Goal: Download file/media

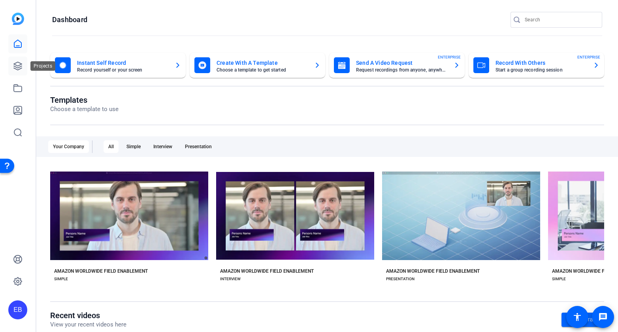
click at [20, 66] on icon at bounding box center [17, 65] width 9 height 9
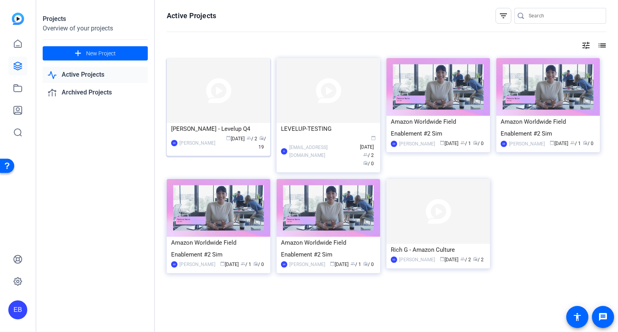
click at [243, 104] on img at bounding box center [219, 90] width 104 height 65
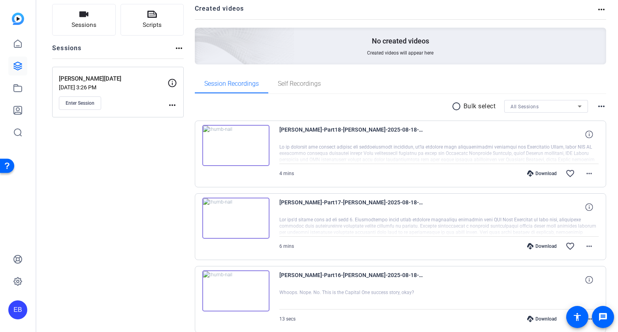
scroll to position [63, 0]
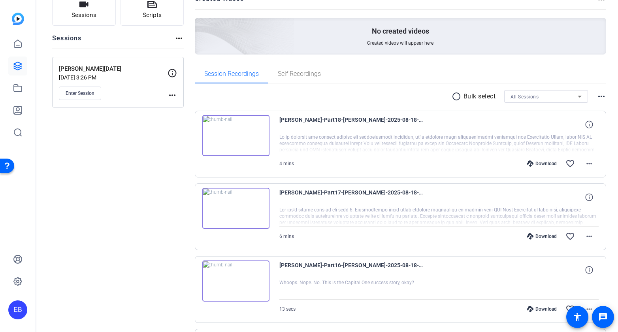
click at [600, 98] on mat-icon "more_horiz" at bounding box center [601, 96] width 9 height 9
click at [604, 81] on div at bounding box center [309, 166] width 618 height 332
click at [454, 97] on mat-icon "radio_button_unchecked" at bounding box center [458, 96] width 12 height 9
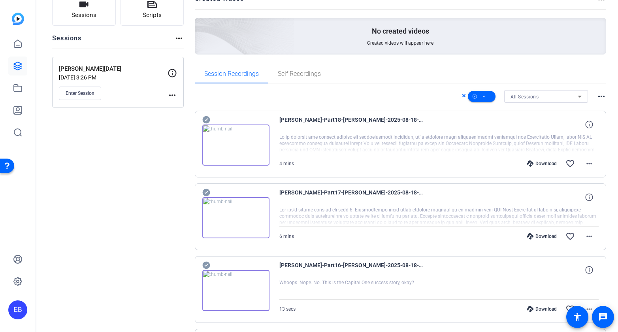
click at [597, 97] on mat-icon "more_horiz" at bounding box center [601, 96] width 9 height 9
click at [598, 81] on div at bounding box center [309, 166] width 618 height 332
click at [487, 97] on span at bounding box center [482, 96] width 28 height 19
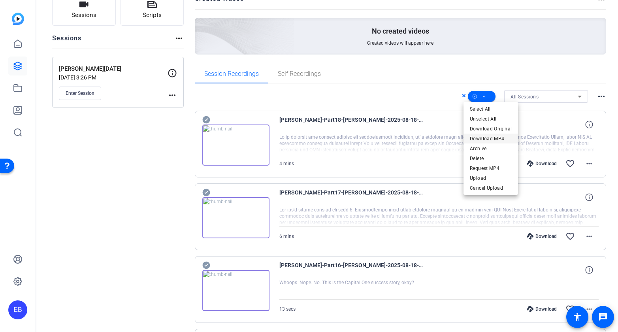
click at [492, 137] on span "Download MP4" at bounding box center [491, 138] width 42 height 9
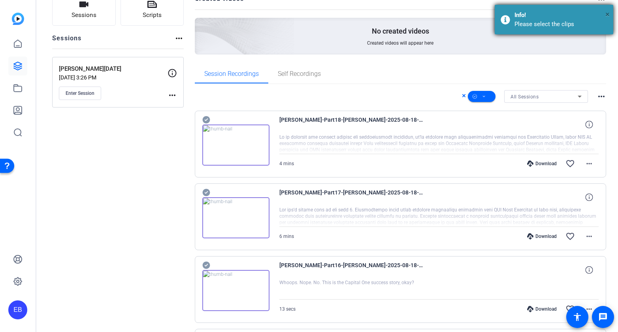
click at [609, 15] on span "×" at bounding box center [607, 13] width 4 height 9
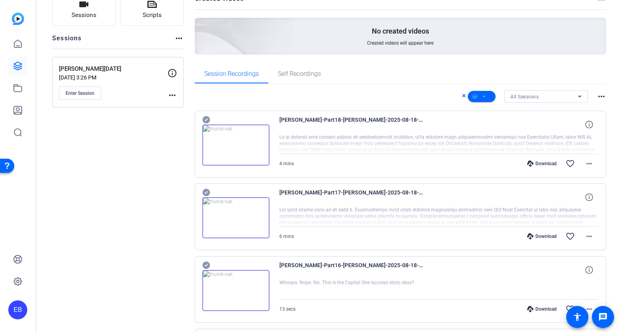
click at [462, 97] on icon at bounding box center [463, 95] width 3 height 3
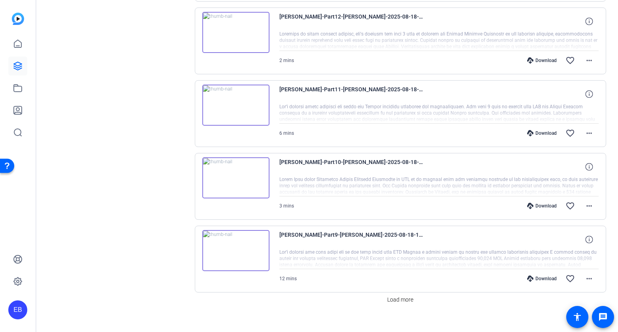
scroll to position [613, 0]
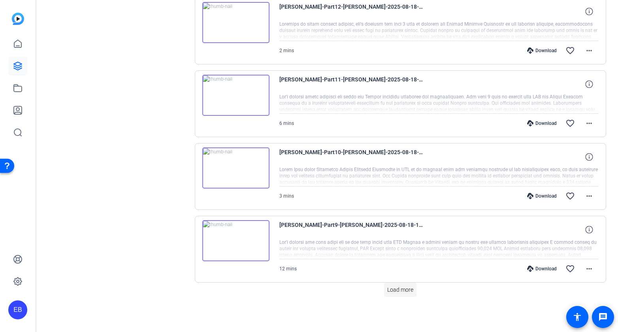
click at [402, 290] on span "Load more" at bounding box center [400, 290] width 26 height 8
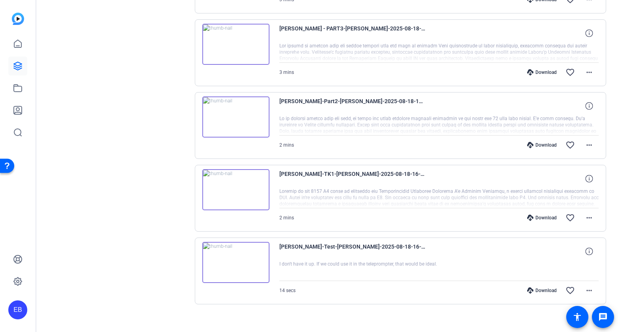
scroll to position [1253, 0]
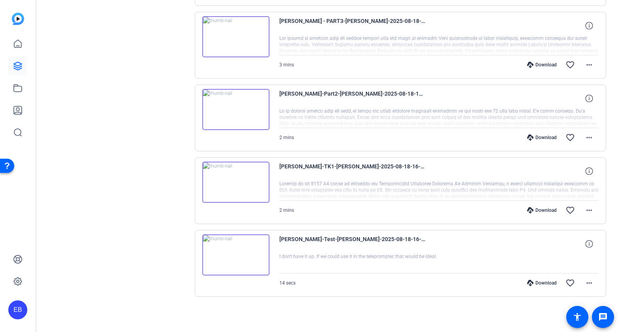
click at [559, 194] on div at bounding box center [439, 191] width 320 height 20
click at [586, 212] on mat-icon "more_horiz" at bounding box center [589, 210] width 9 height 9
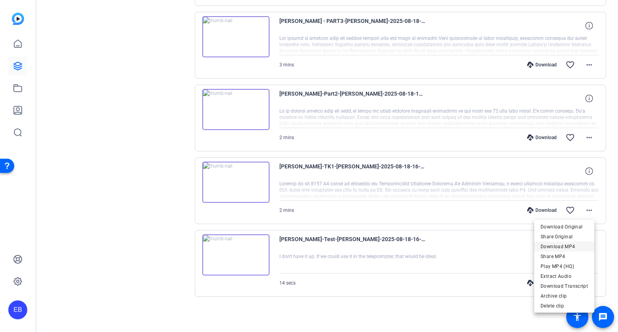
click at [574, 245] on span "Download MP4" at bounding box center [564, 245] width 47 height 9
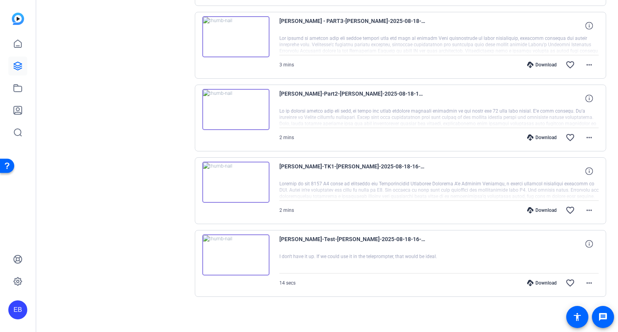
click at [532, 136] on div "Download" at bounding box center [542, 137] width 38 height 6
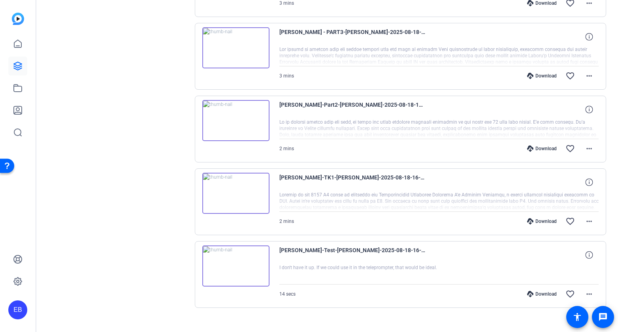
scroll to position [1210, 0]
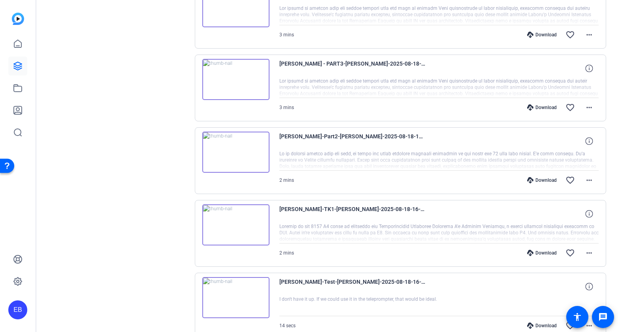
click at [536, 108] on div "Download" at bounding box center [542, 107] width 38 height 6
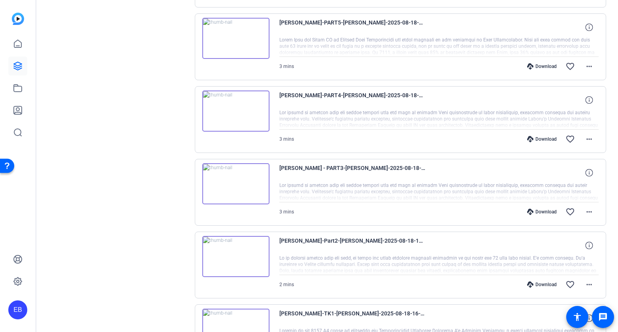
scroll to position [1103, 0]
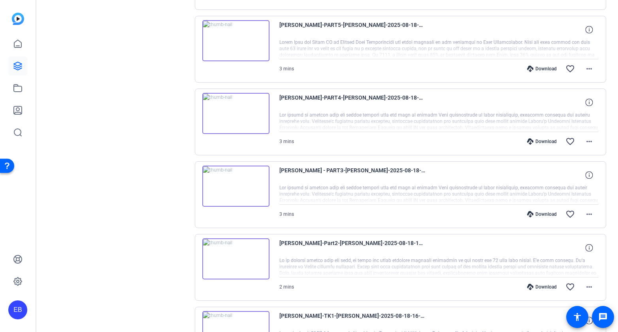
click at [531, 142] on div "Download" at bounding box center [542, 141] width 38 height 6
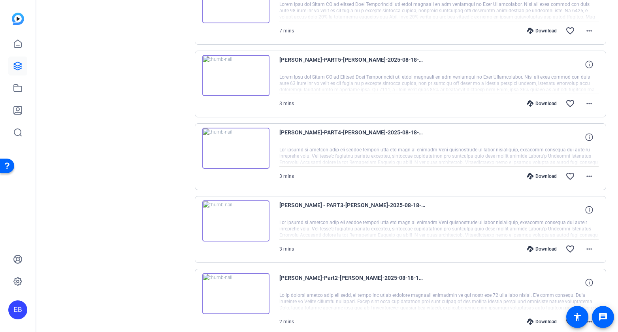
scroll to position [1004, 0]
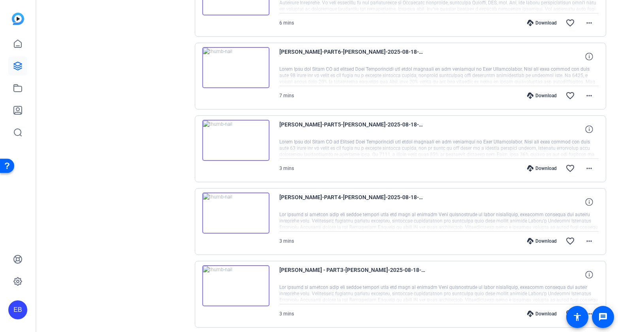
click at [538, 169] on div "Download" at bounding box center [542, 168] width 38 height 6
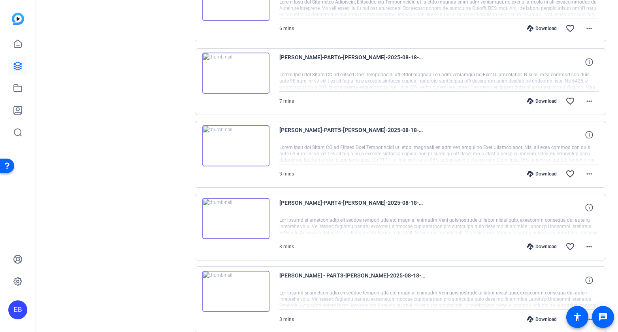
scroll to position [968, 0]
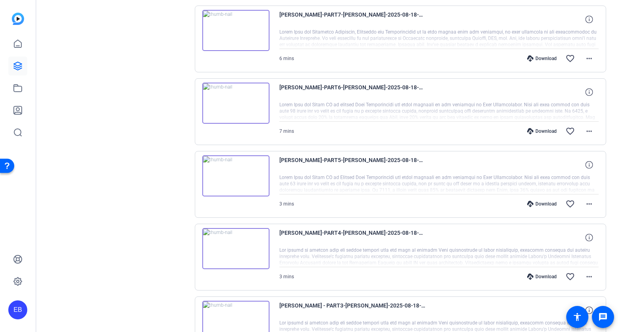
click at [542, 206] on div "Download" at bounding box center [542, 204] width 38 height 6
click at [540, 129] on div "Download" at bounding box center [542, 131] width 38 height 6
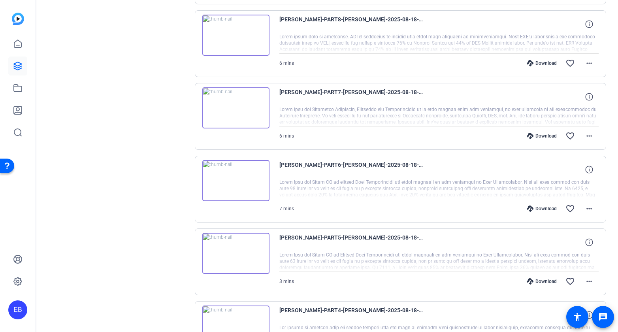
scroll to position [833, 0]
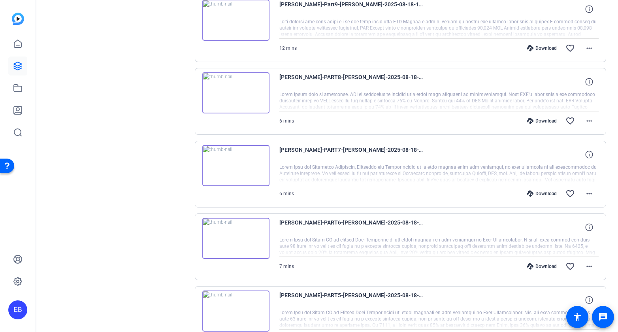
click at [534, 192] on div "Download" at bounding box center [542, 193] width 38 height 6
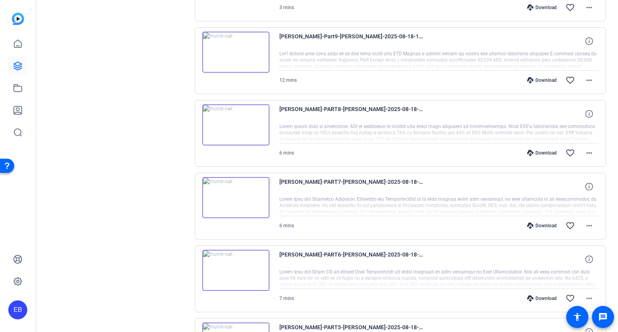
scroll to position [798, 0]
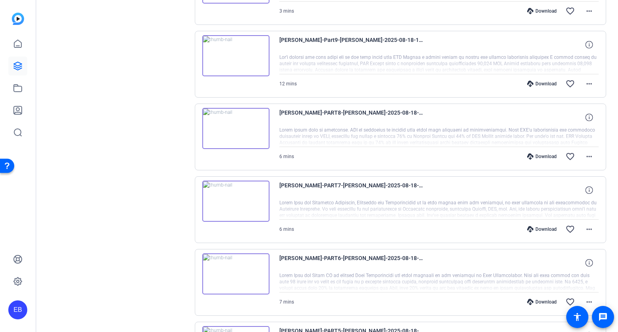
click at [538, 156] on div "Download" at bounding box center [542, 156] width 38 height 6
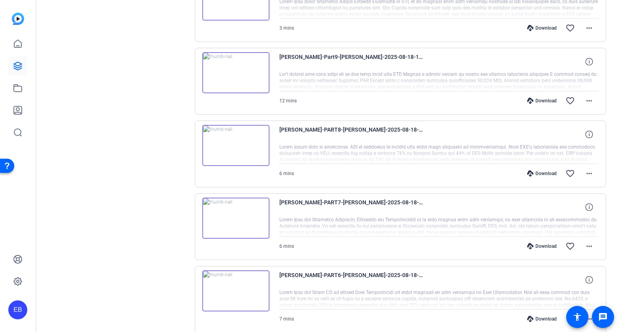
scroll to position [748, 0]
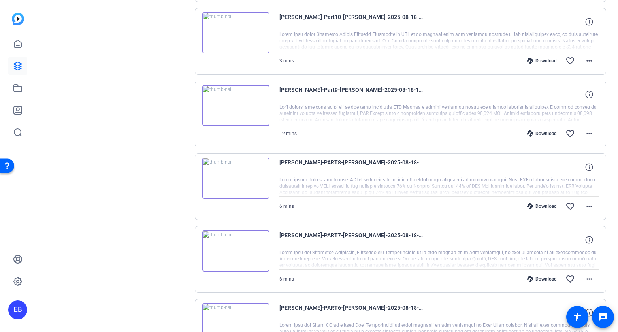
click at [536, 134] on div "Download" at bounding box center [542, 133] width 38 height 6
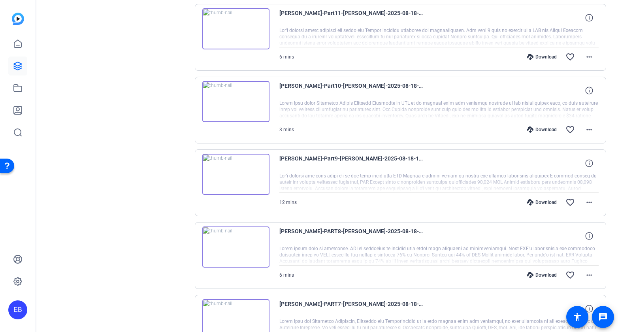
scroll to position [670, 0]
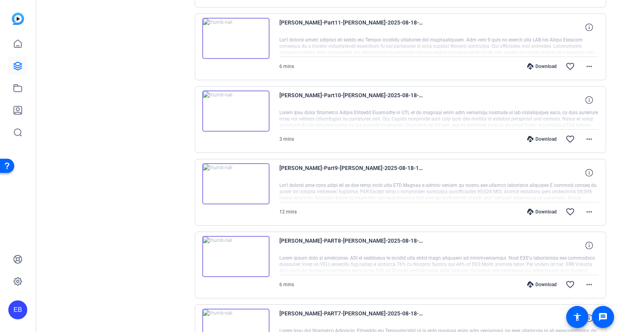
click at [548, 139] on div "Download" at bounding box center [542, 139] width 38 height 6
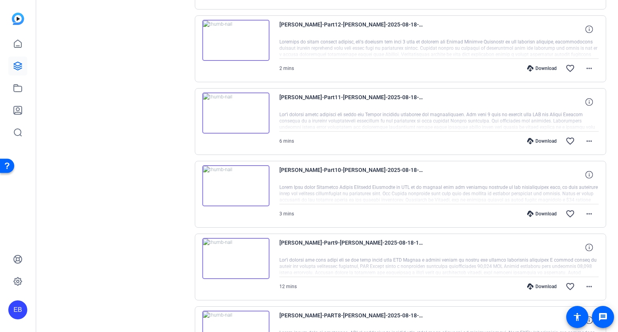
scroll to position [591, 0]
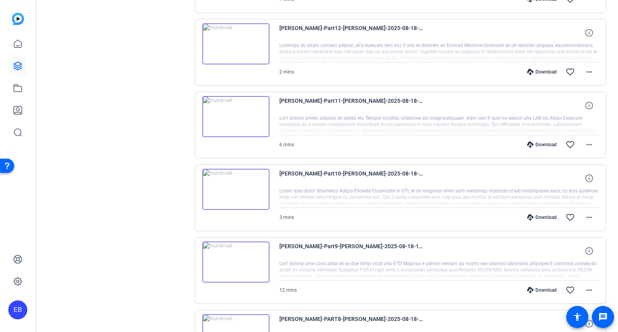
click at [534, 145] on div "Download" at bounding box center [542, 144] width 38 height 6
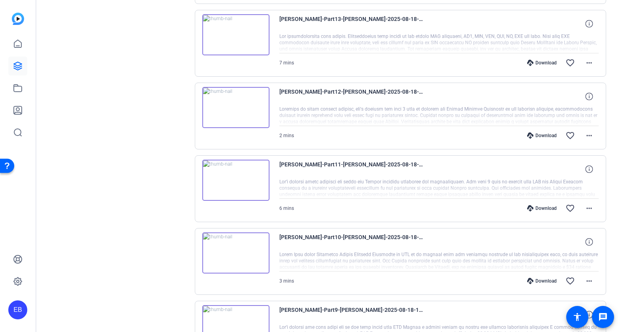
scroll to position [527, 0]
click at [534, 135] on div "Download" at bounding box center [542, 136] width 38 height 6
click at [543, 138] on div "Download" at bounding box center [542, 136] width 38 height 6
click at [544, 136] on div "Download" at bounding box center [542, 136] width 38 height 6
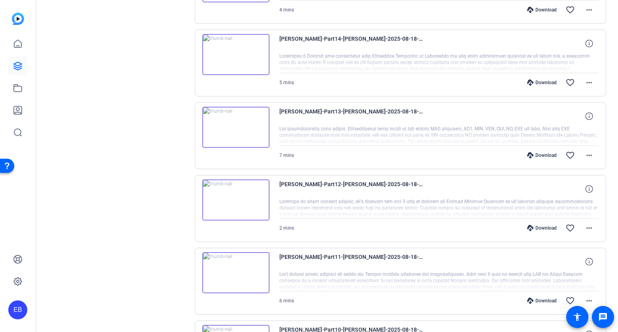
scroll to position [435, 0]
click at [536, 156] on div "Download" at bounding box center [542, 156] width 38 height 6
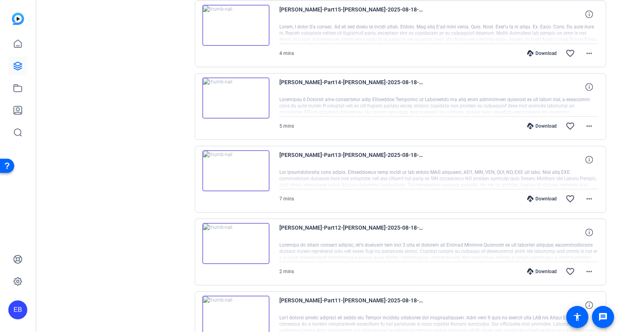
scroll to position [385, 0]
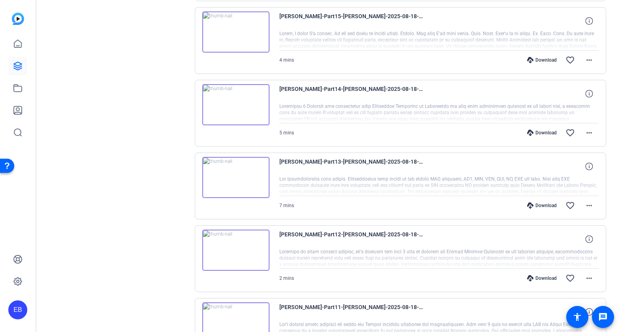
click at [539, 133] on div "Download" at bounding box center [542, 133] width 38 height 6
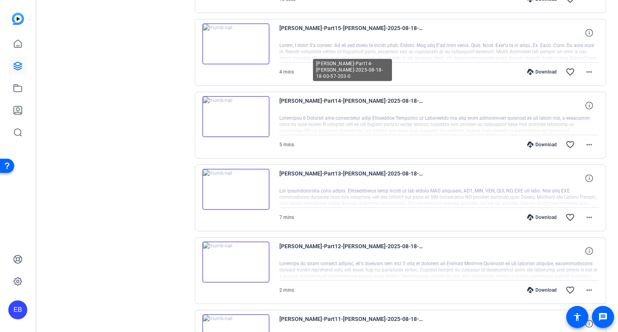
scroll to position [371, 0]
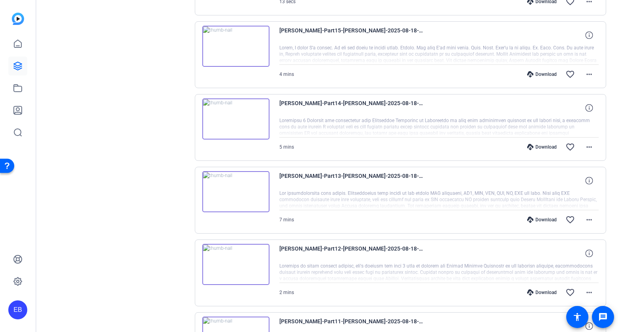
click at [534, 146] on div "Download" at bounding box center [542, 147] width 38 height 6
click at [527, 147] on icon at bounding box center [530, 147] width 6 height 6
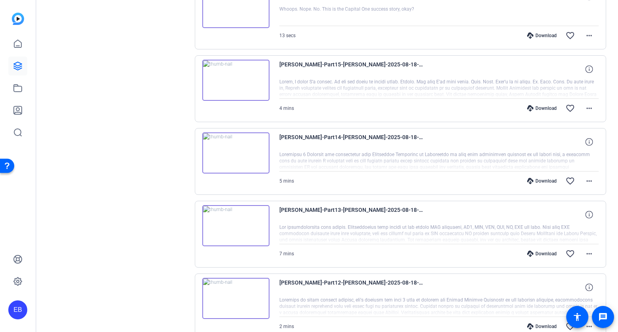
scroll to position [307, 0]
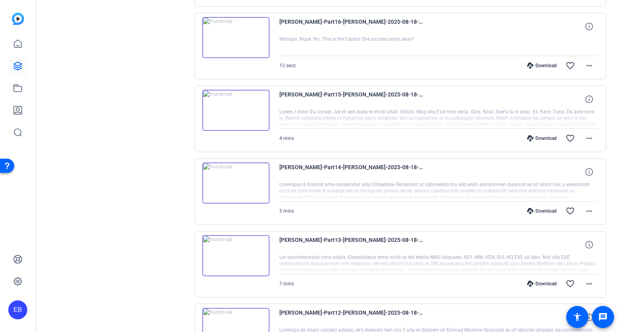
click at [528, 138] on icon at bounding box center [530, 138] width 6 height 6
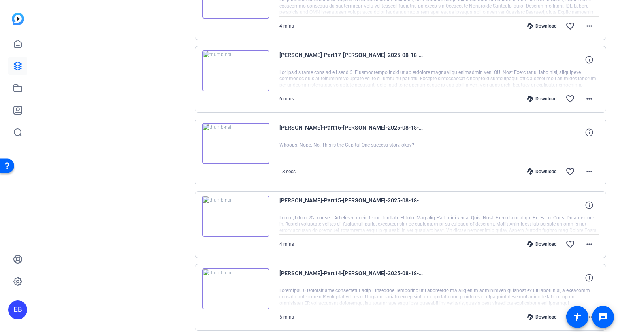
scroll to position [186, 0]
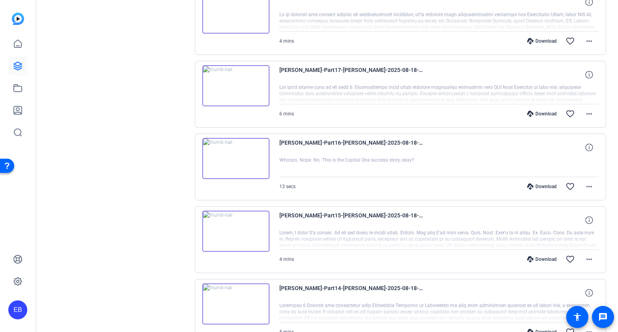
click at [528, 186] on icon at bounding box center [530, 186] width 6 height 6
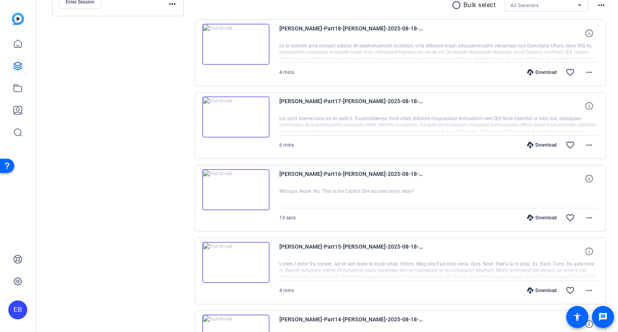
scroll to position [150, 0]
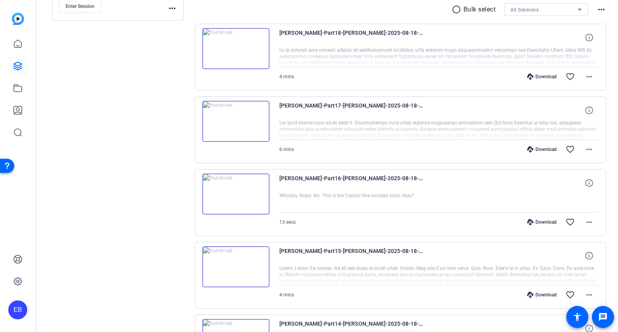
click at [527, 149] on icon at bounding box center [530, 149] width 6 height 6
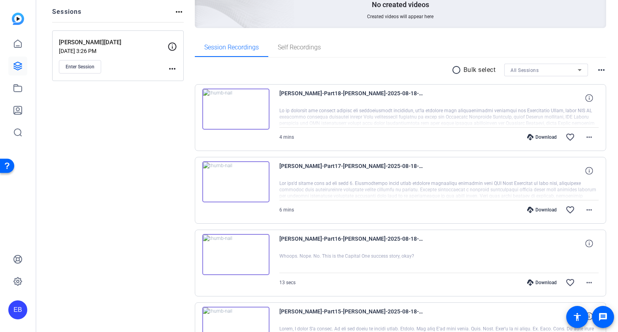
scroll to position [86, 0]
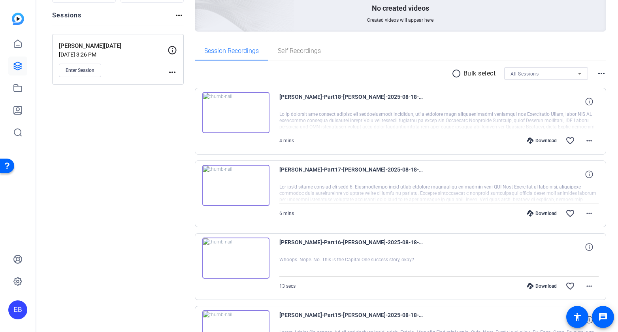
click at [530, 141] on div "Download" at bounding box center [542, 141] width 38 height 6
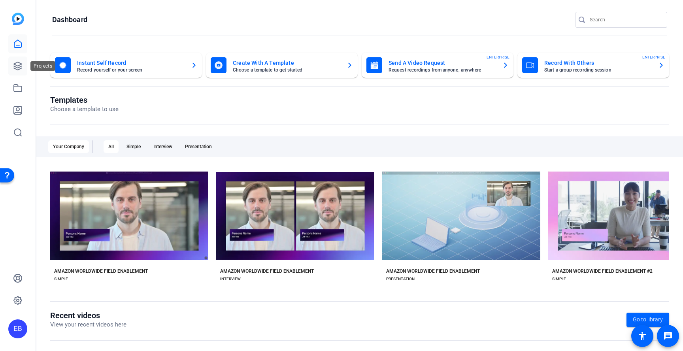
click at [14, 61] on icon at bounding box center [17, 65] width 9 height 9
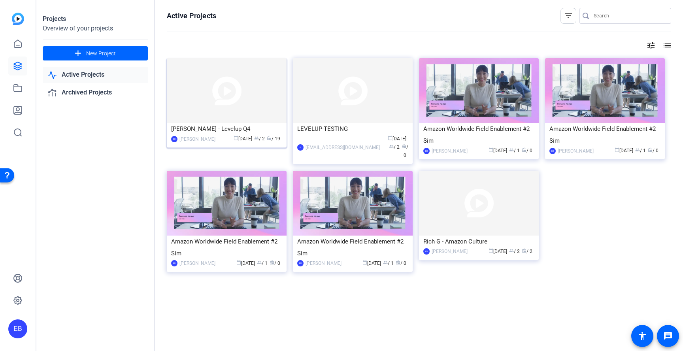
click at [216, 92] on img at bounding box center [227, 90] width 120 height 65
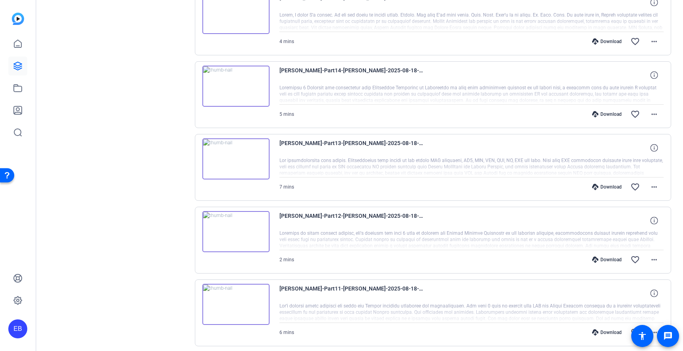
scroll to position [594, 0]
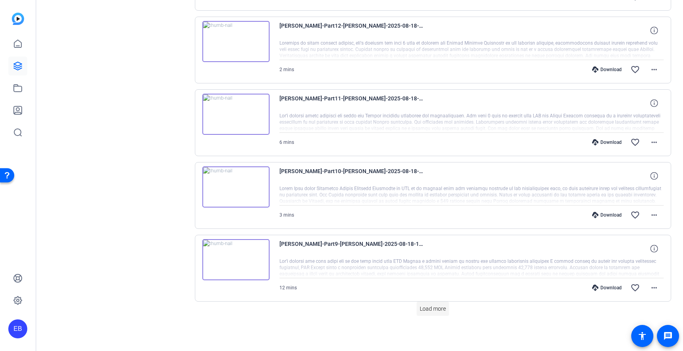
click at [435, 311] on span "Load more" at bounding box center [433, 309] width 26 height 8
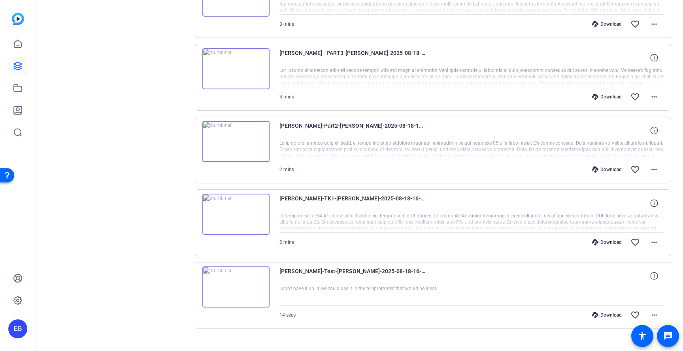
scroll to position [1191, 0]
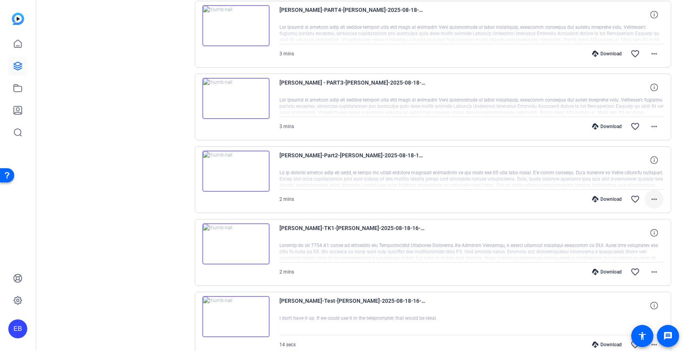
click at [649, 197] on mat-icon "more_horiz" at bounding box center [653, 198] width 9 height 9
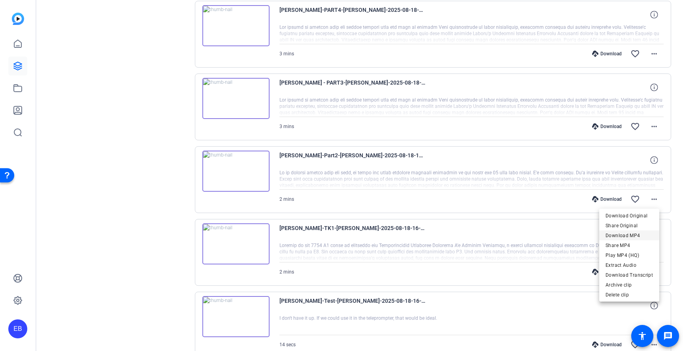
click at [643, 235] on span "Download MP4" at bounding box center [628, 234] width 47 height 9
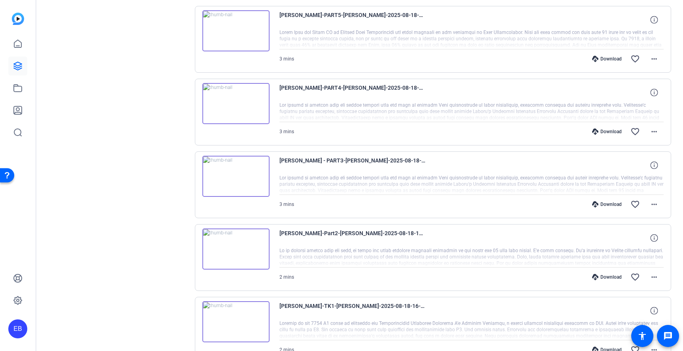
scroll to position [1113, 0]
click at [649, 206] on mat-icon "more_horiz" at bounding box center [653, 204] width 9 height 9
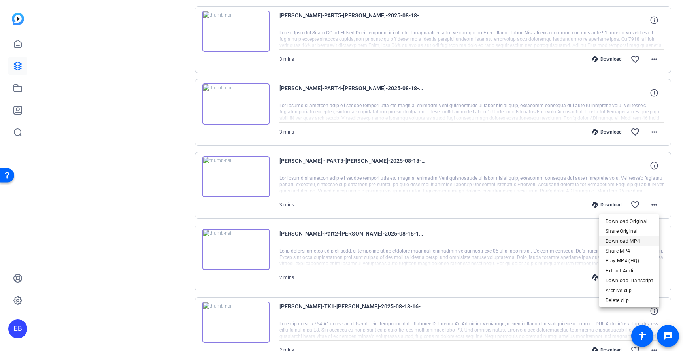
click at [634, 243] on span "Download MP4" at bounding box center [628, 240] width 47 height 9
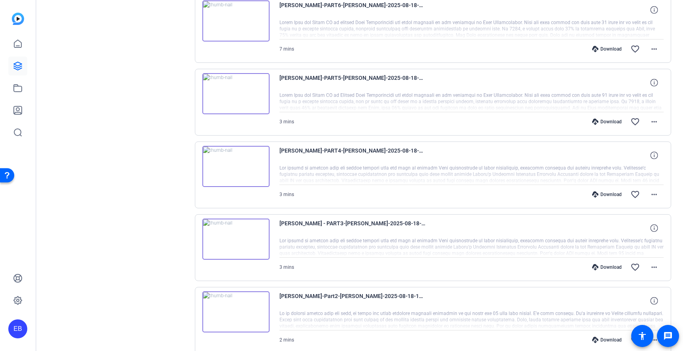
scroll to position [1056, 0]
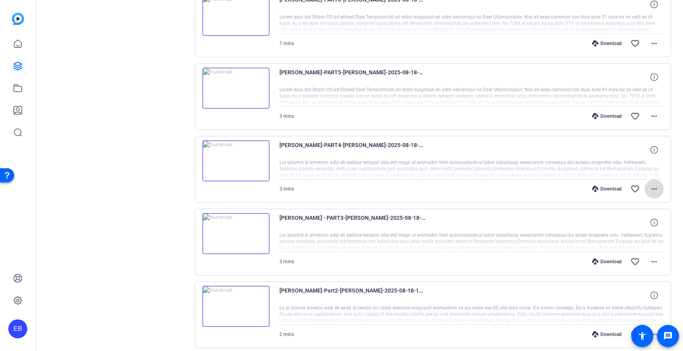
click at [655, 190] on span at bounding box center [654, 188] width 19 height 19
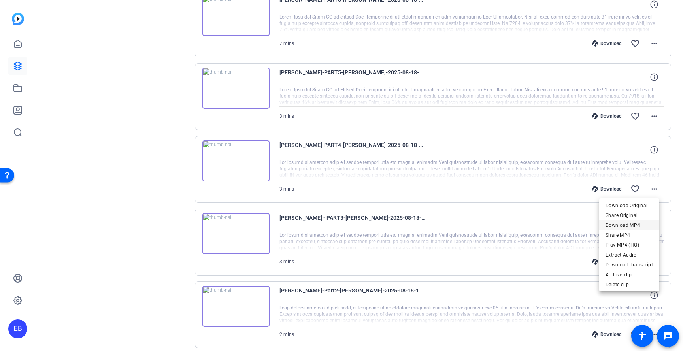
click at [636, 223] on span "Download MP4" at bounding box center [628, 224] width 47 height 9
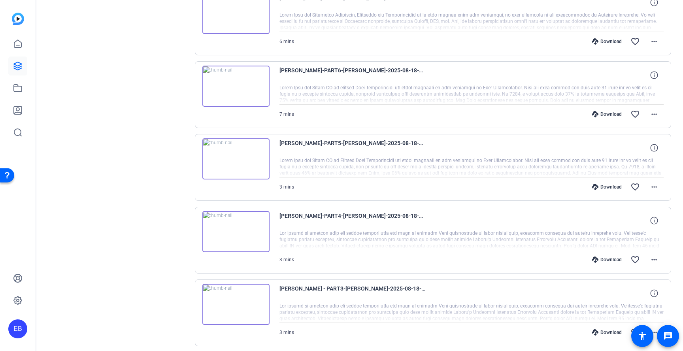
scroll to position [985, 0]
click at [654, 187] on mat-icon "more_horiz" at bounding box center [653, 187] width 9 height 9
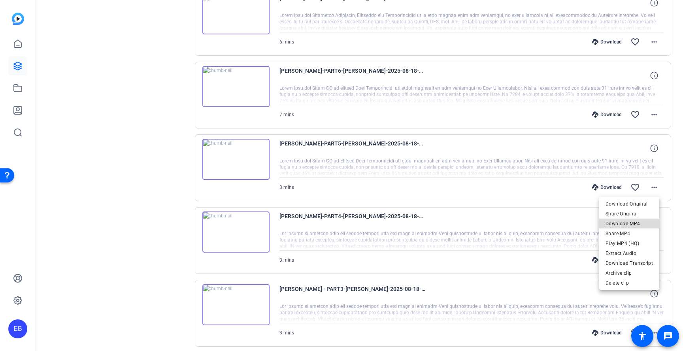
click at [630, 225] on span "Download MP4" at bounding box center [628, 223] width 47 height 9
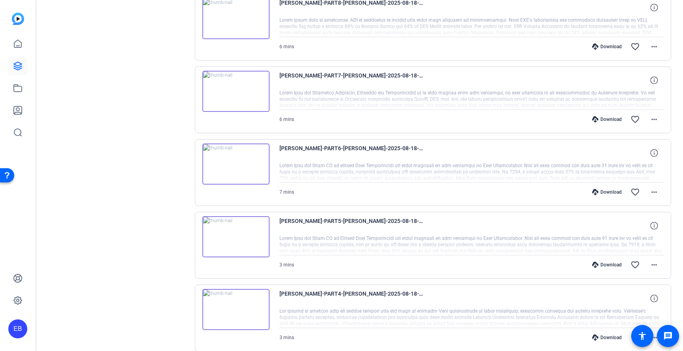
scroll to position [900, 0]
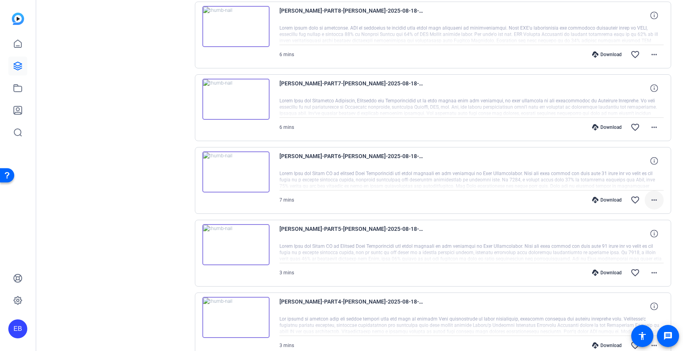
click at [649, 197] on mat-icon "more_horiz" at bounding box center [653, 199] width 9 height 9
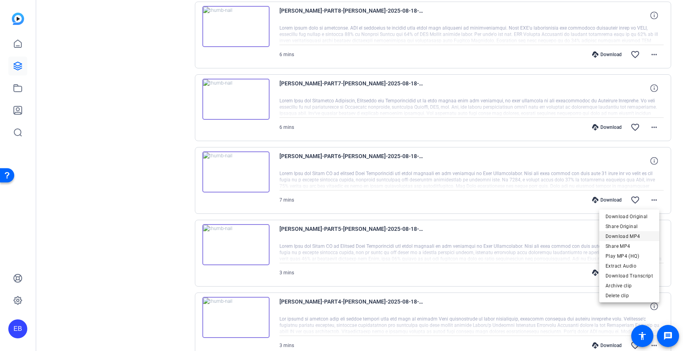
click at [623, 237] on span "Download MP4" at bounding box center [628, 235] width 47 height 9
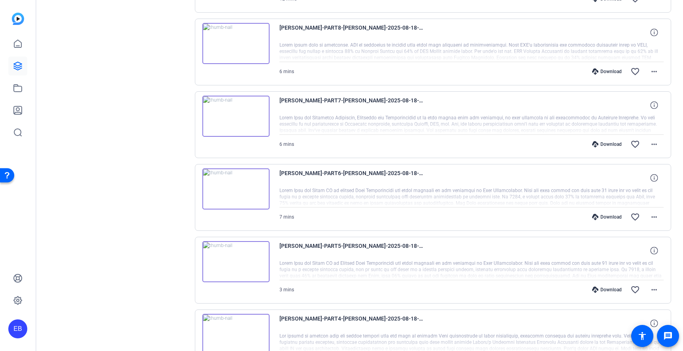
scroll to position [843, 0]
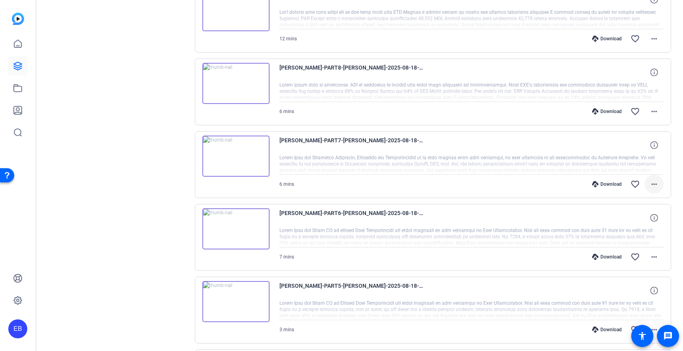
click at [650, 184] on mat-icon "more_horiz" at bounding box center [653, 183] width 9 height 9
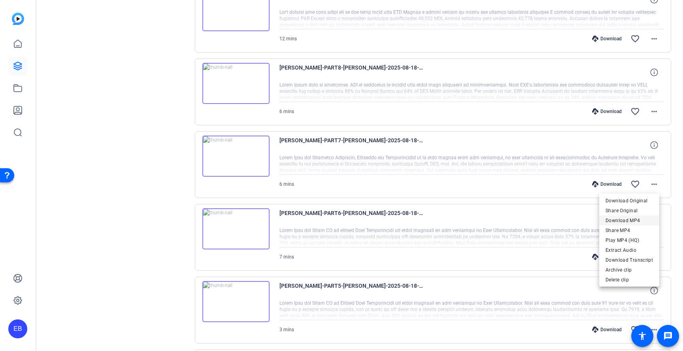
click at [632, 221] on span "Download MP4" at bounding box center [628, 219] width 47 height 9
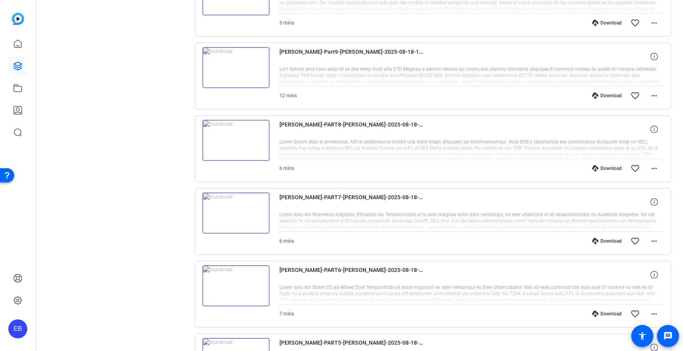
scroll to position [771, 0]
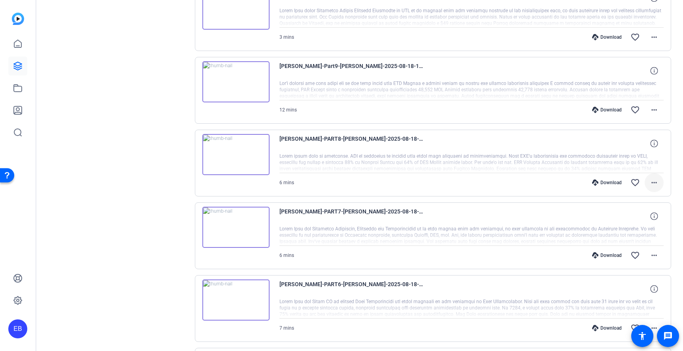
click at [649, 182] on mat-icon "more_horiz" at bounding box center [653, 182] width 9 height 9
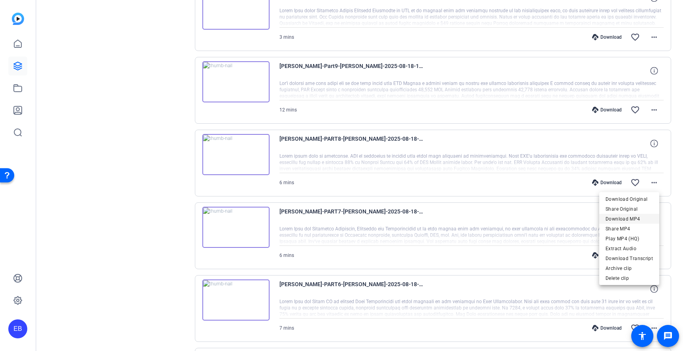
click at [639, 217] on span "Download MP4" at bounding box center [628, 218] width 47 height 9
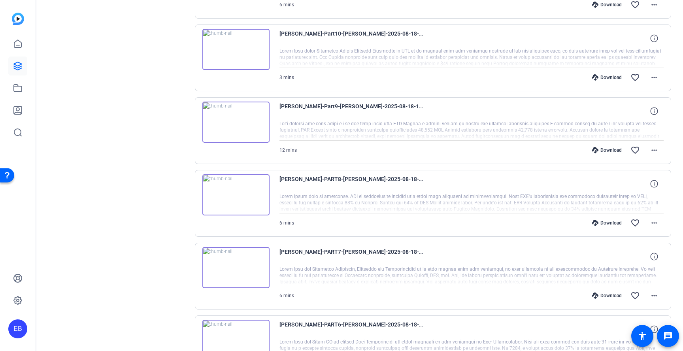
scroll to position [729, 0]
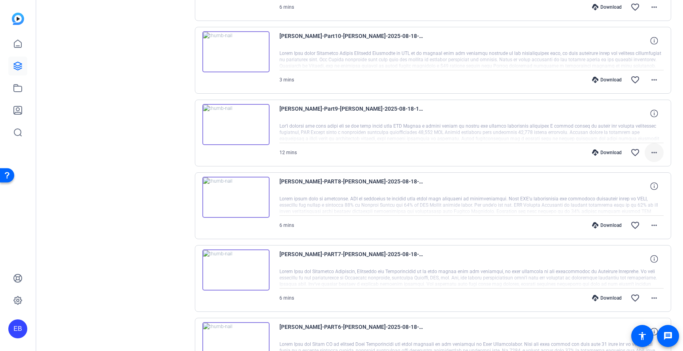
click at [653, 154] on mat-icon "more_horiz" at bounding box center [653, 152] width 9 height 9
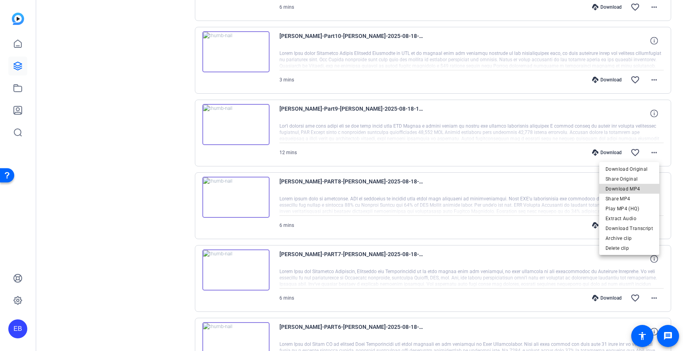
click at [638, 187] on span "Download MP4" at bounding box center [628, 188] width 47 height 9
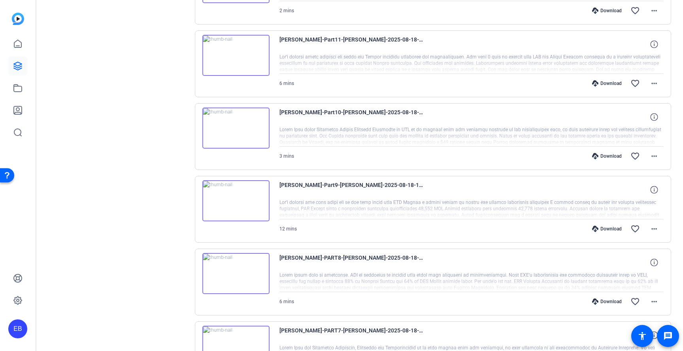
scroll to position [651, 0]
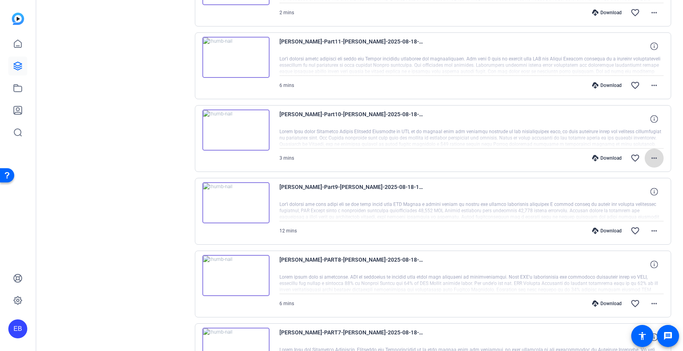
click at [649, 155] on mat-icon "more_horiz" at bounding box center [653, 157] width 9 height 9
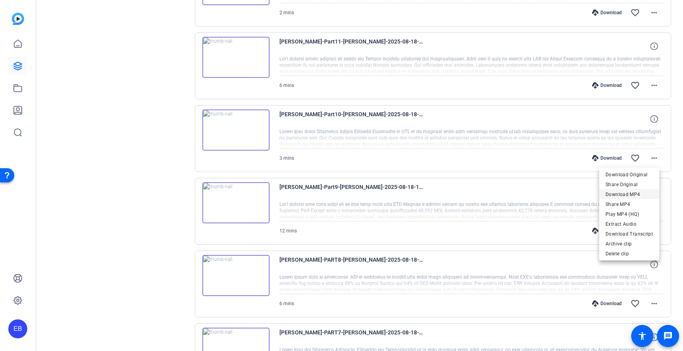
click at [632, 195] on span "Download MP4" at bounding box center [628, 193] width 47 height 9
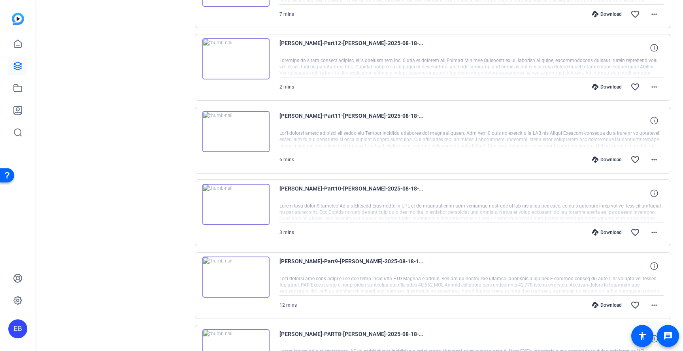
scroll to position [572, 0]
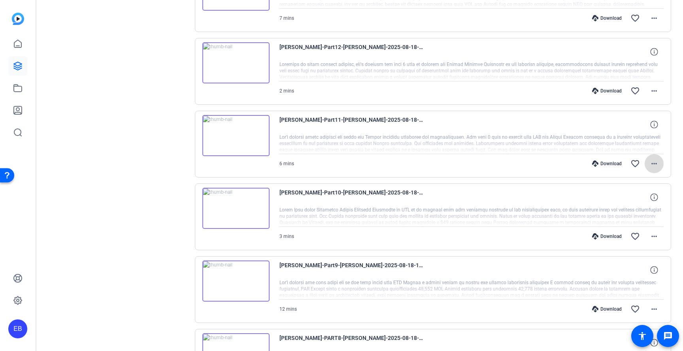
click at [652, 166] on mat-icon "more_horiz" at bounding box center [653, 163] width 9 height 9
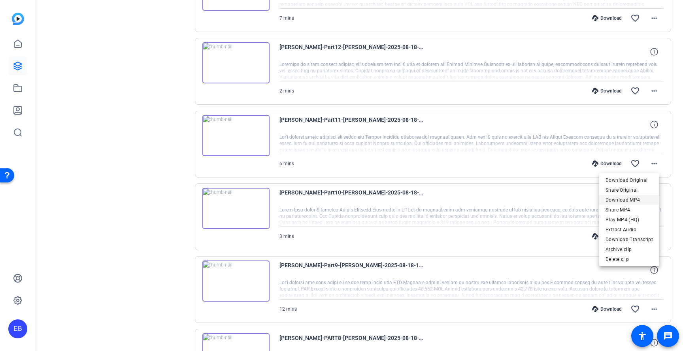
click at [631, 202] on span "Download MP4" at bounding box center [628, 199] width 47 height 9
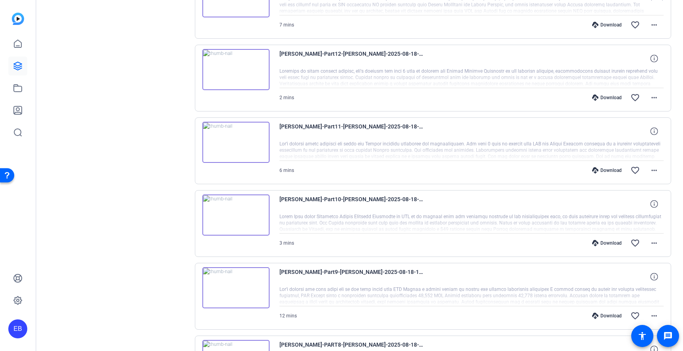
scroll to position [508, 0]
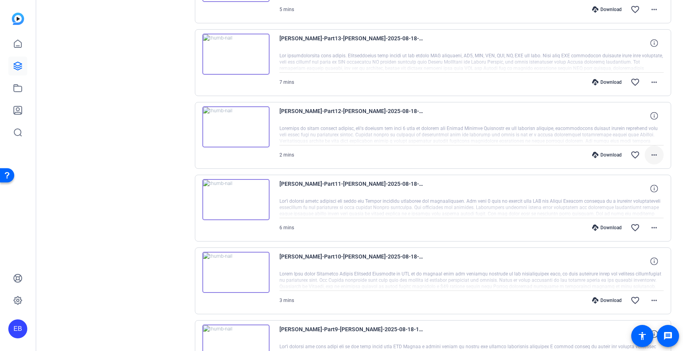
click at [649, 155] on mat-icon "more_horiz" at bounding box center [653, 154] width 9 height 9
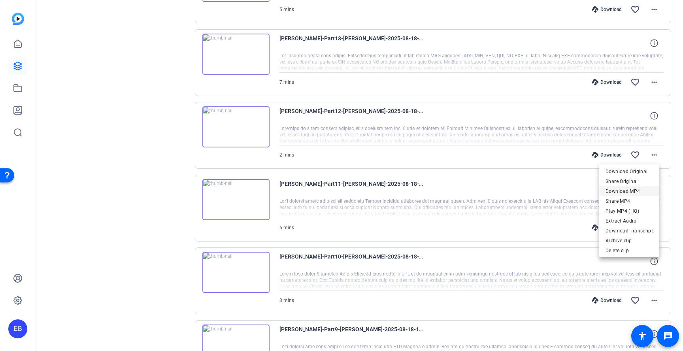
click at [632, 192] on span "Download MP4" at bounding box center [628, 190] width 47 height 9
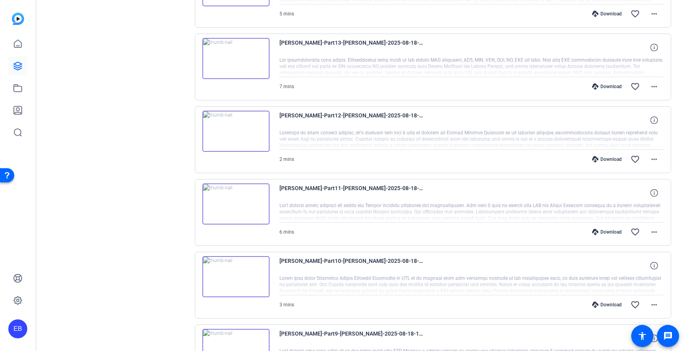
scroll to position [494, 0]
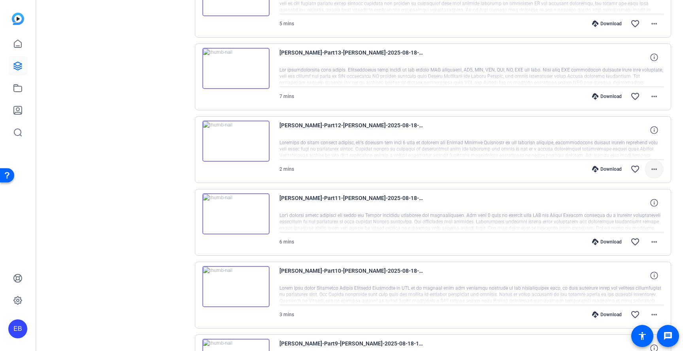
click at [649, 168] on mat-icon "more_horiz" at bounding box center [653, 168] width 9 height 9
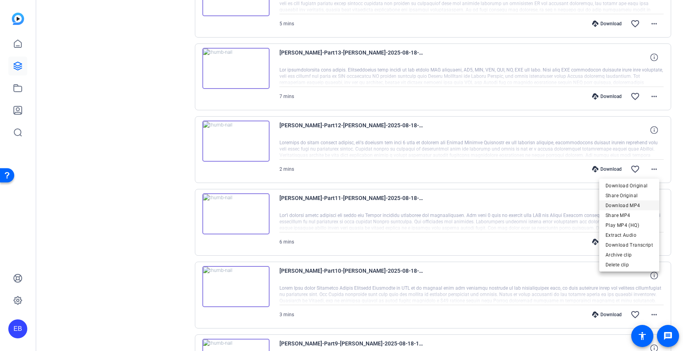
click at [626, 207] on span "Download MP4" at bounding box center [628, 204] width 47 height 9
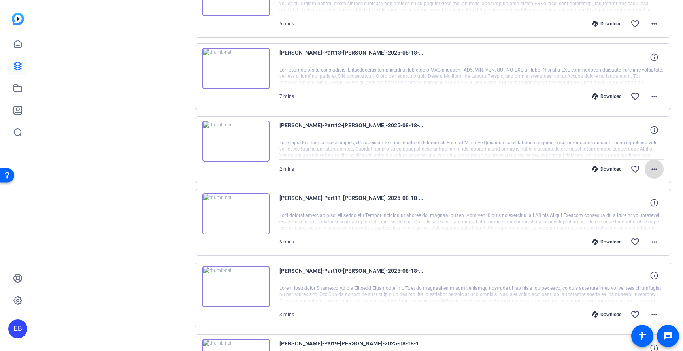
click at [649, 169] on mat-icon "more_horiz" at bounding box center [653, 168] width 9 height 9
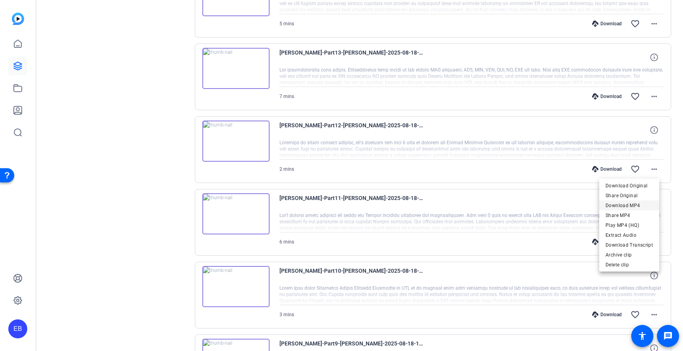
click at [624, 206] on span "Download MP4" at bounding box center [628, 204] width 47 height 9
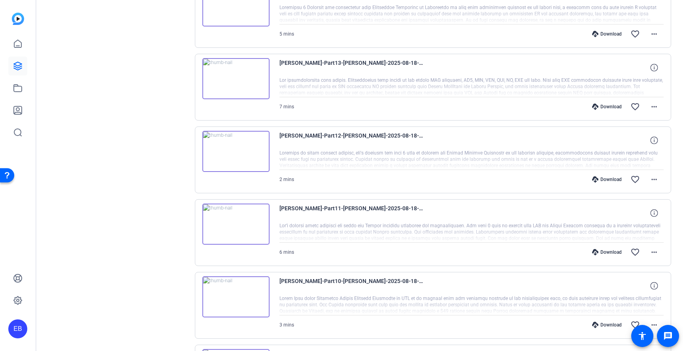
scroll to position [451, 0]
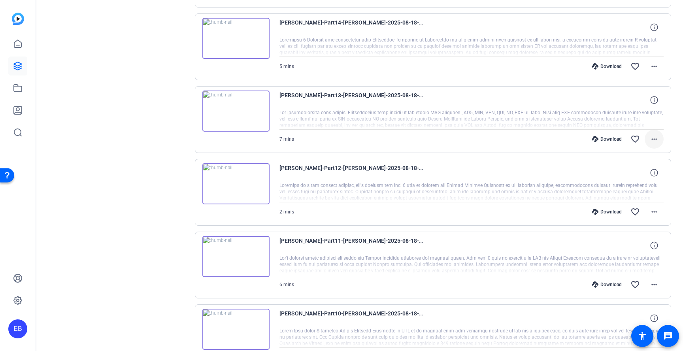
click at [655, 138] on span at bounding box center [654, 139] width 19 height 19
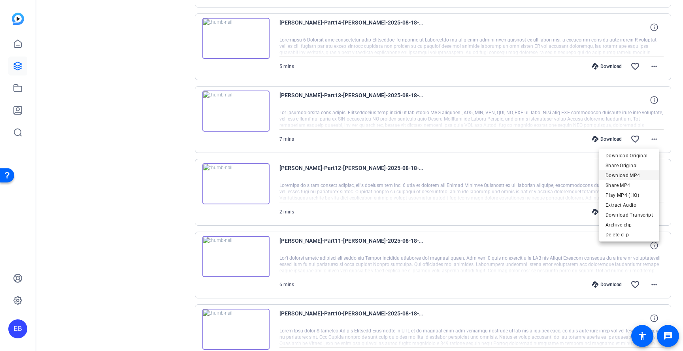
click at [636, 175] on span "Download MP4" at bounding box center [628, 174] width 47 height 9
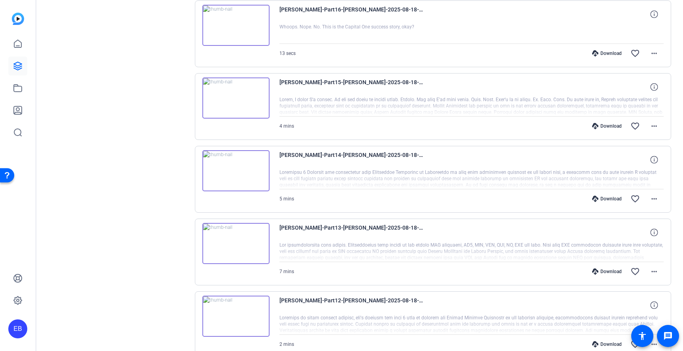
scroll to position [316, 0]
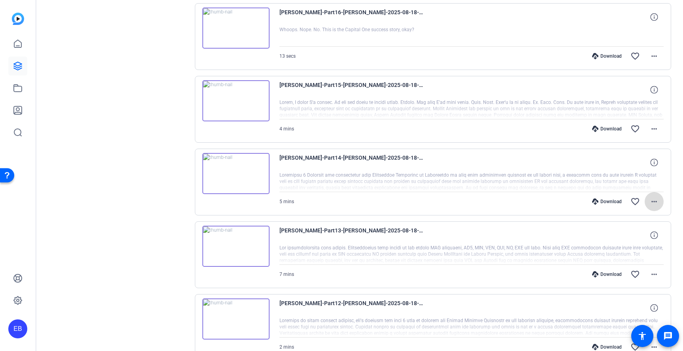
click at [654, 204] on mat-icon "more_horiz" at bounding box center [653, 201] width 9 height 9
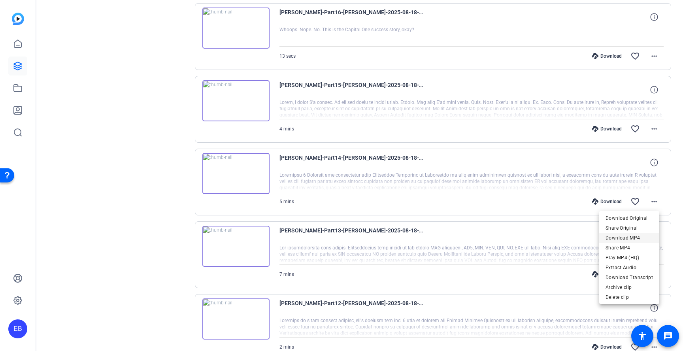
click at [632, 237] on span "Download MP4" at bounding box center [628, 237] width 47 height 9
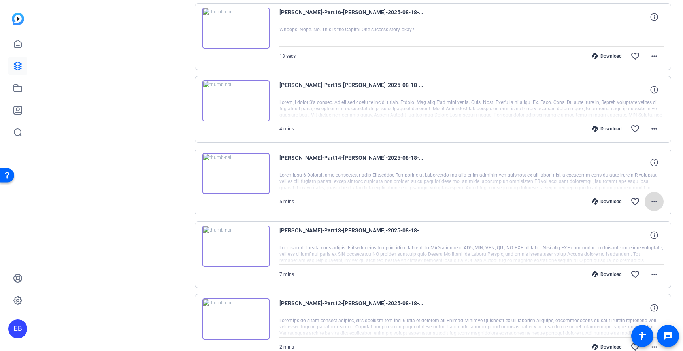
click at [652, 201] on mat-icon "more_horiz" at bounding box center [653, 201] width 9 height 9
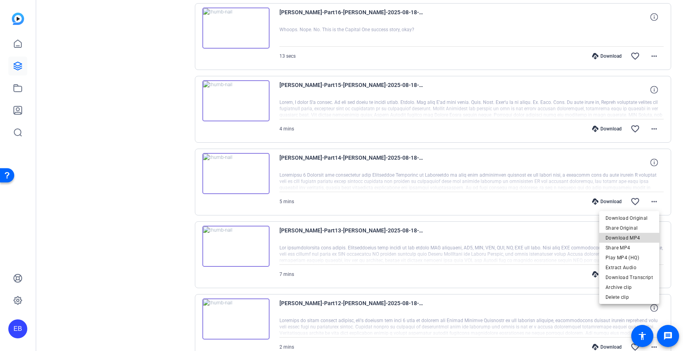
click at [636, 238] on span "Download MP4" at bounding box center [628, 237] width 47 height 9
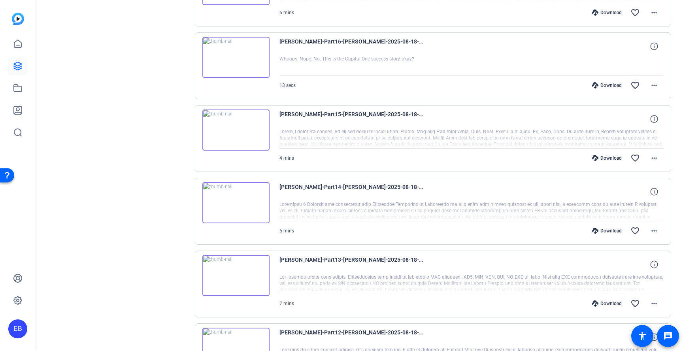
scroll to position [288, 0]
click at [649, 228] on mat-icon "more_horiz" at bounding box center [653, 229] width 9 height 9
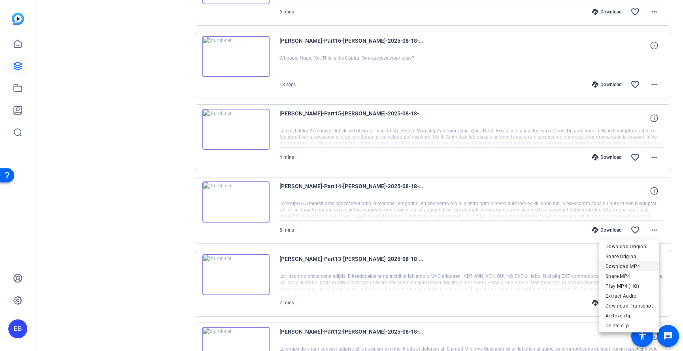
click at [616, 264] on span "Download MP4" at bounding box center [628, 265] width 47 height 9
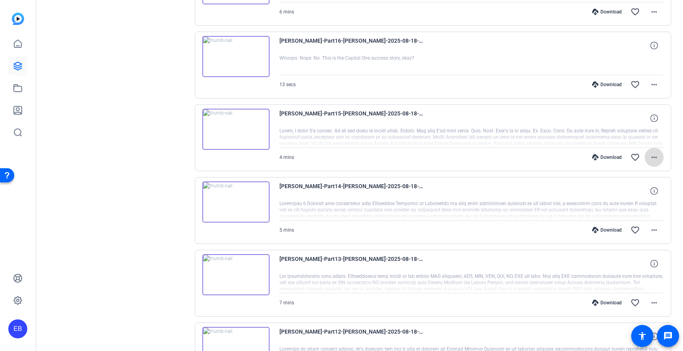
click at [649, 158] on mat-icon "more_horiz" at bounding box center [653, 157] width 9 height 9
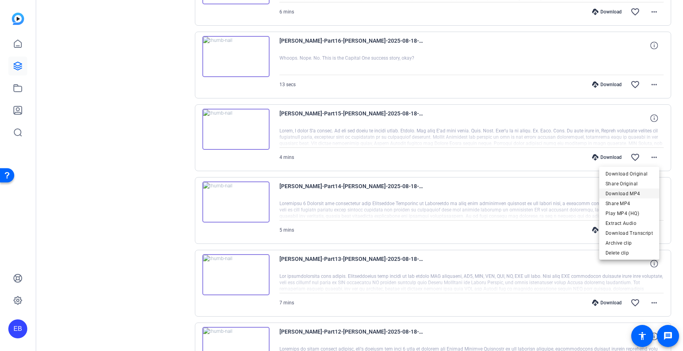
click at [639, 193] on span "Download MP4" at bounding box center [628, 193] width 47 height 9
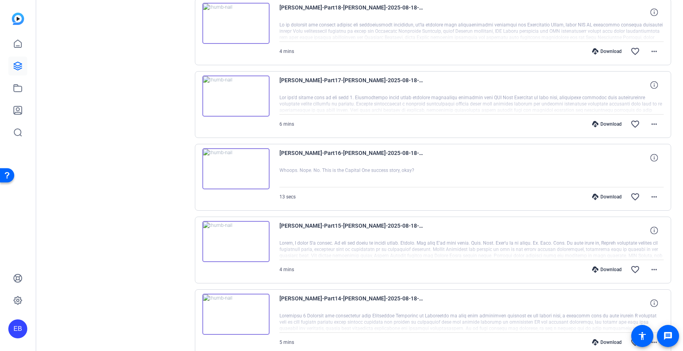
scroll to position [174, 0]
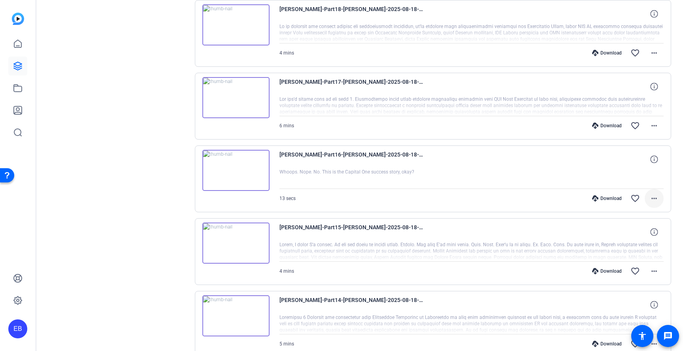
click at [652, 199] on mat-icon "more_horiz" at bounding box center [653, 198] width 9 height 9
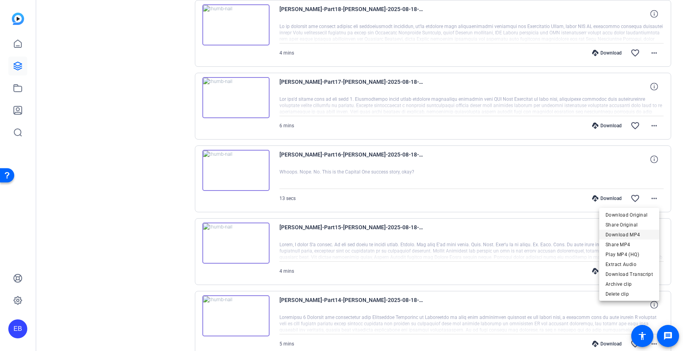
click at [641, 234] on span "Download MP4" at bounding box center [628, 234] width 47 height 9
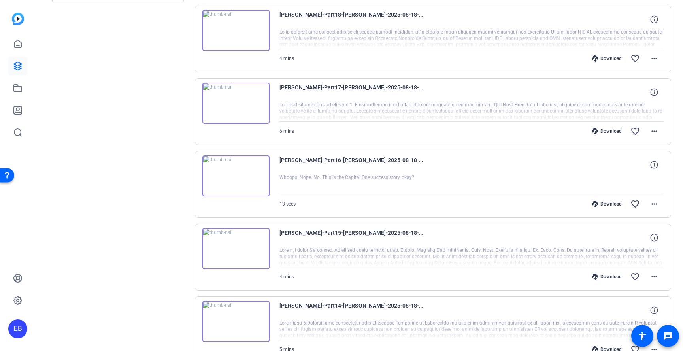
scroll to position [138, 0]
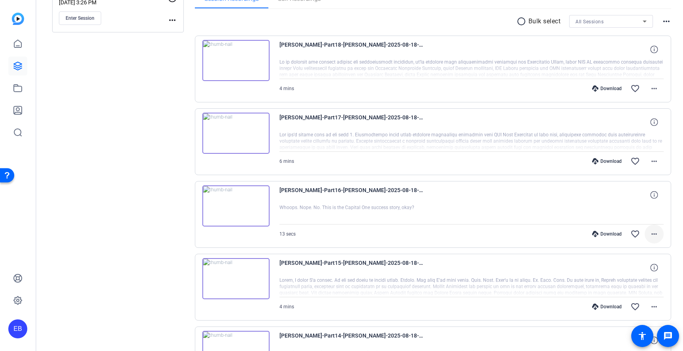
click at [654, 232] on mat-icon "more_horiz" at bounding box center [653, 233] width 9 height 9
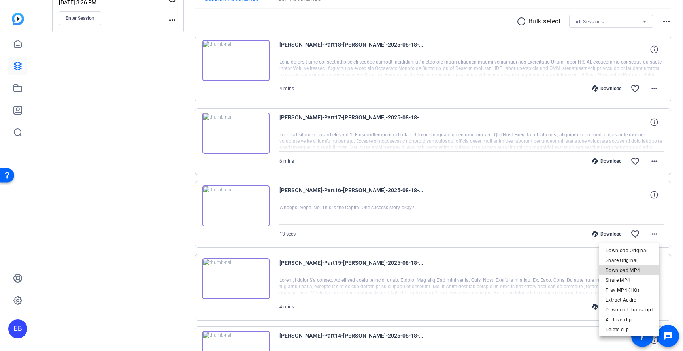
click at [636, 269] on span "Download MP4" at bounding box center [628, 269] width 47 height 9
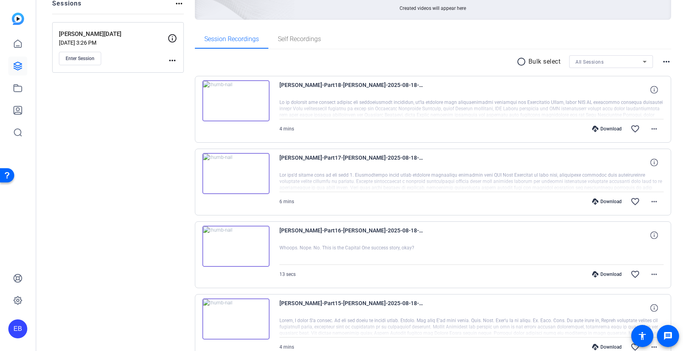
scroll to position [89, 0]
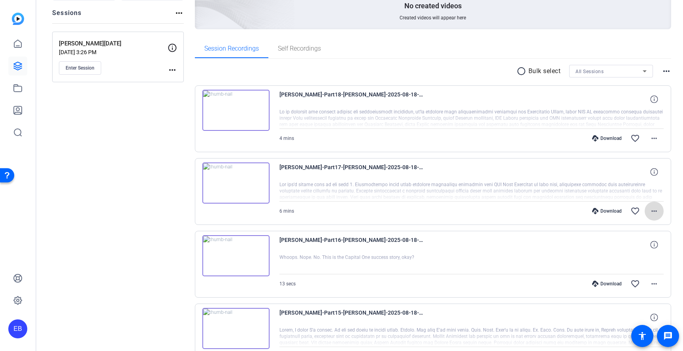
click at [649, 213] on mat-icon "more_horiz" at bounding box center [653, 210] width 9 height 9
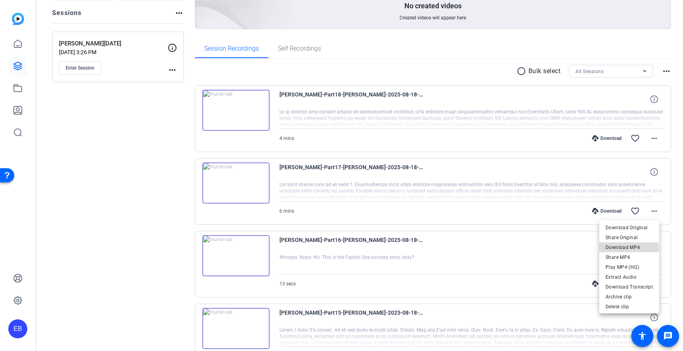
click at [618, 249] on span "Download MP4" at bounding box center [628, 246] width 47 height 9
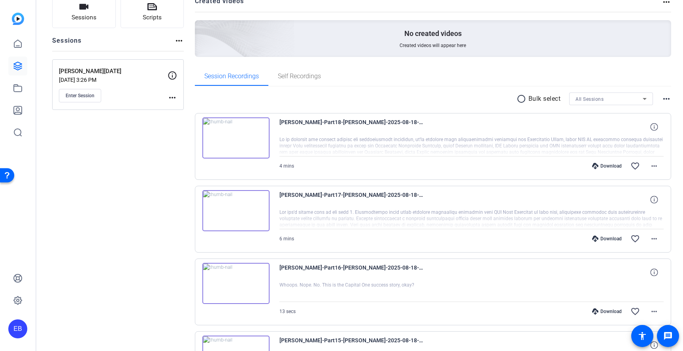
scroll to position [60, 0]
click at [656, 165] on span at bounding box center [654, 166] width 19 height 19
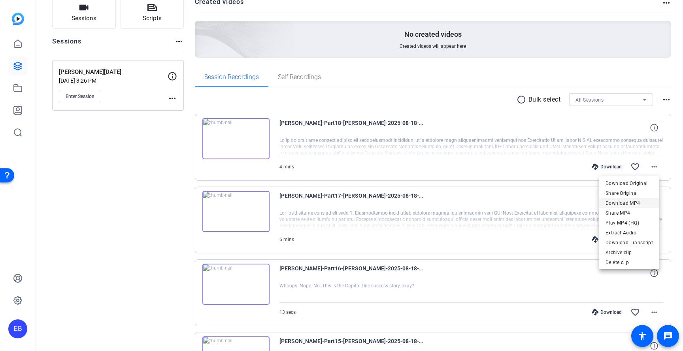
click at [641, 204] on span "Download MP4" at bounding box center [628, 202] width 47 height 9
